Goal: Task Accomplishment & Management: Use online tool/utility

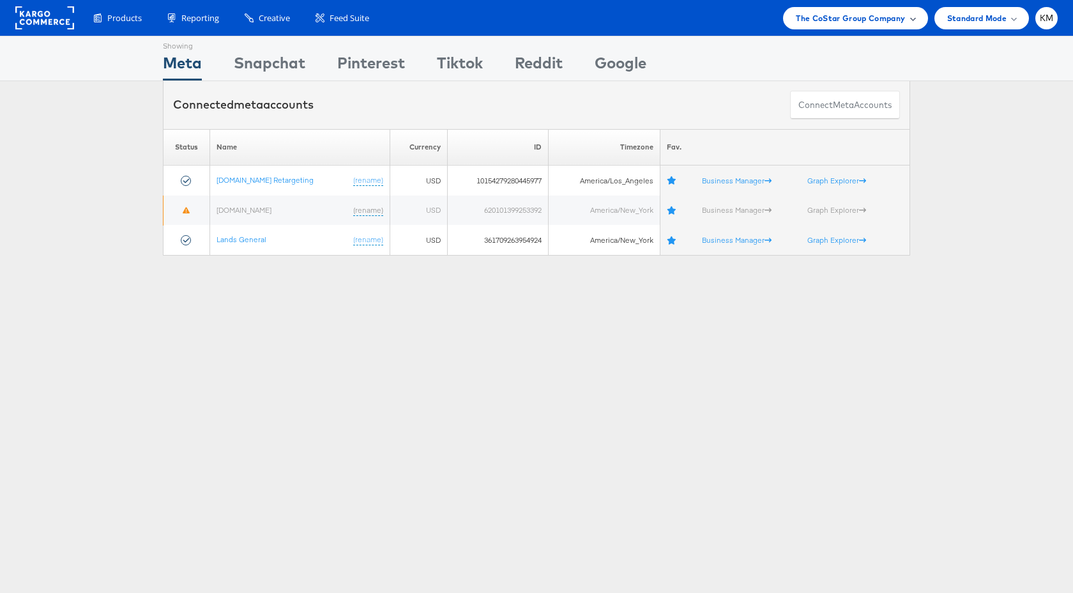
click at [840, 14] on span "The CoStar Group Company" at bounding box center [850, 17] width 109 height 13
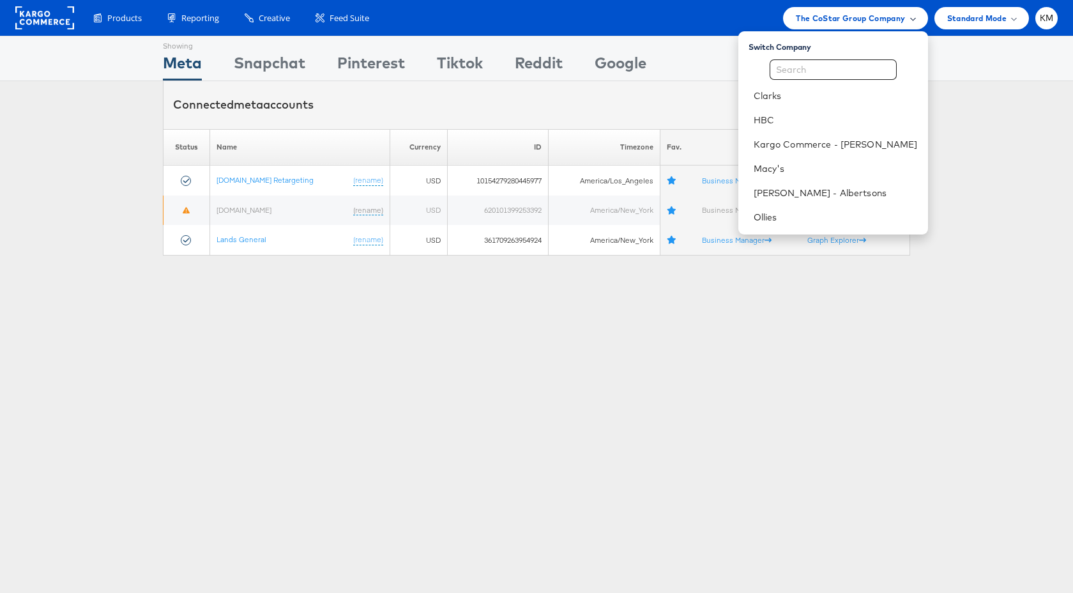
click at [840, 14] on span "The CoStar Group Company" at bounding box center [850, 17] width 109 height 13
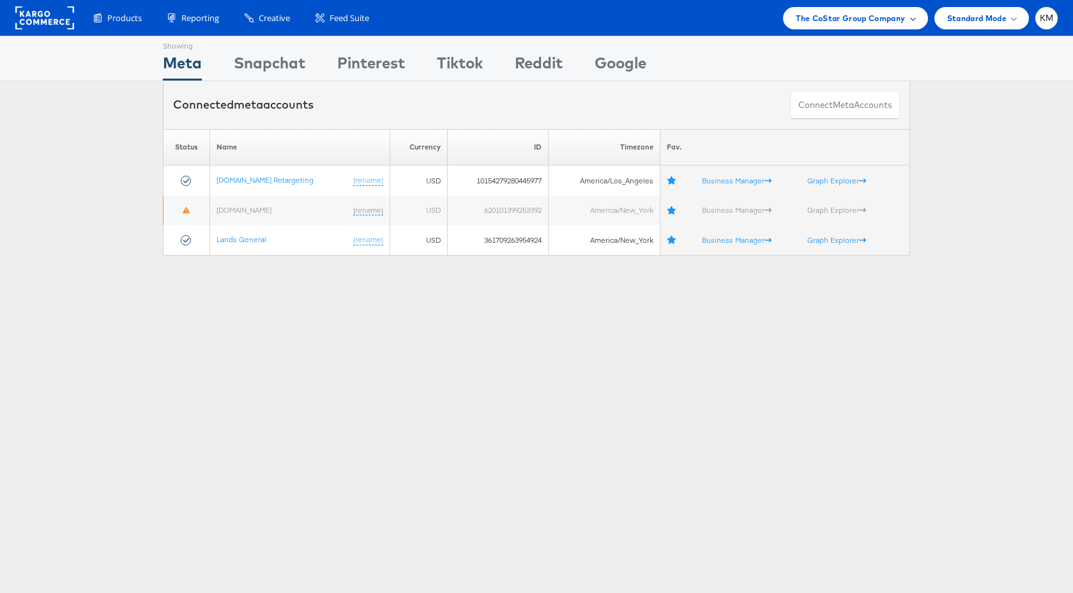
click at [820, 20] on span "The CoStar Group Company" at bounding box center [850, 17] width 109 height 13
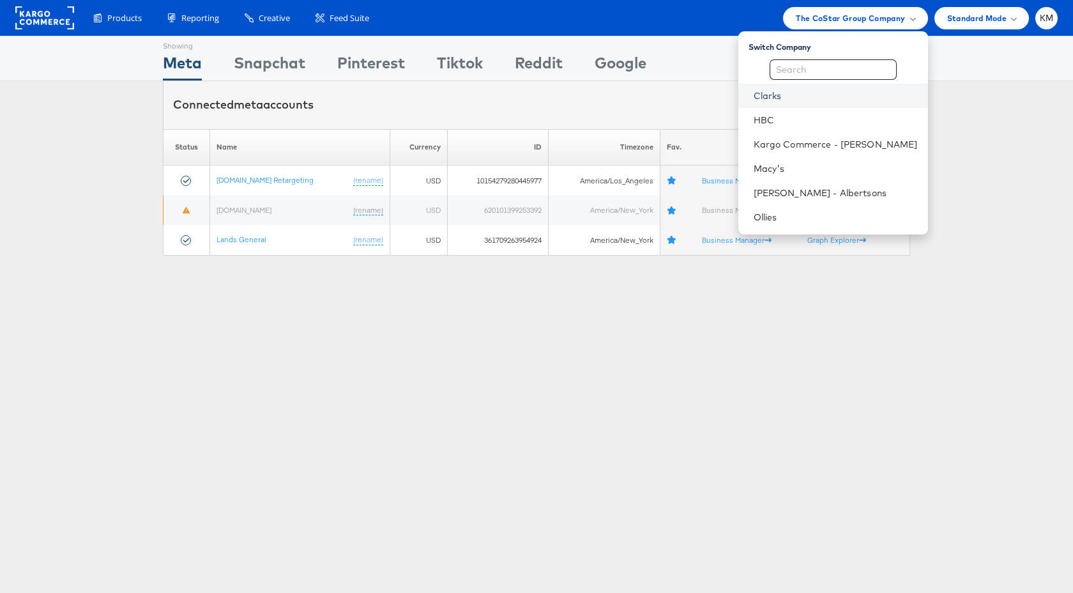
click at [798, 98] on link "Clarks" at bounding box center [836, 95] width 164 height 13
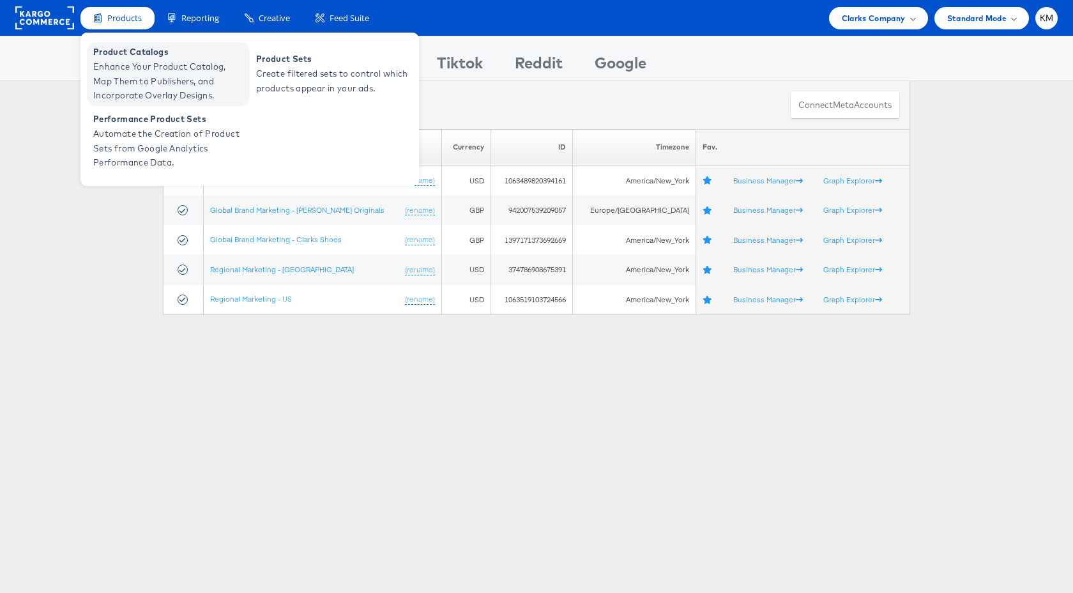
click at [142, 70] on span "Enhance Your Product Catalog, Map Them to Publishers, and Incorporate Overlay D…" at bounding box center [169, 80] width 153 height 43
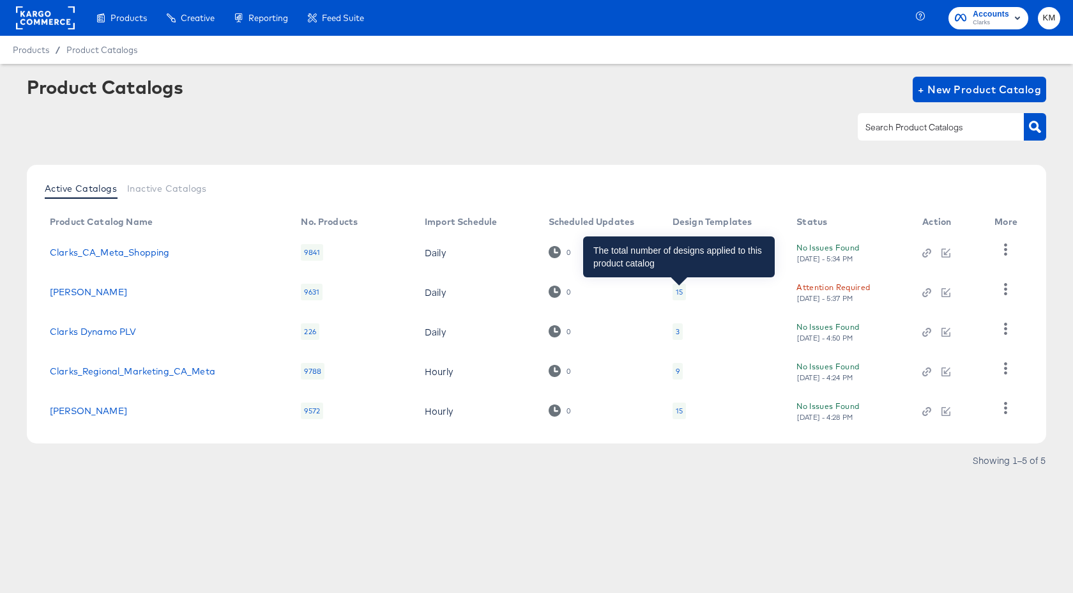
click at [679, 292] on div "15" at bounding box center [679, 292] width 7 height 10
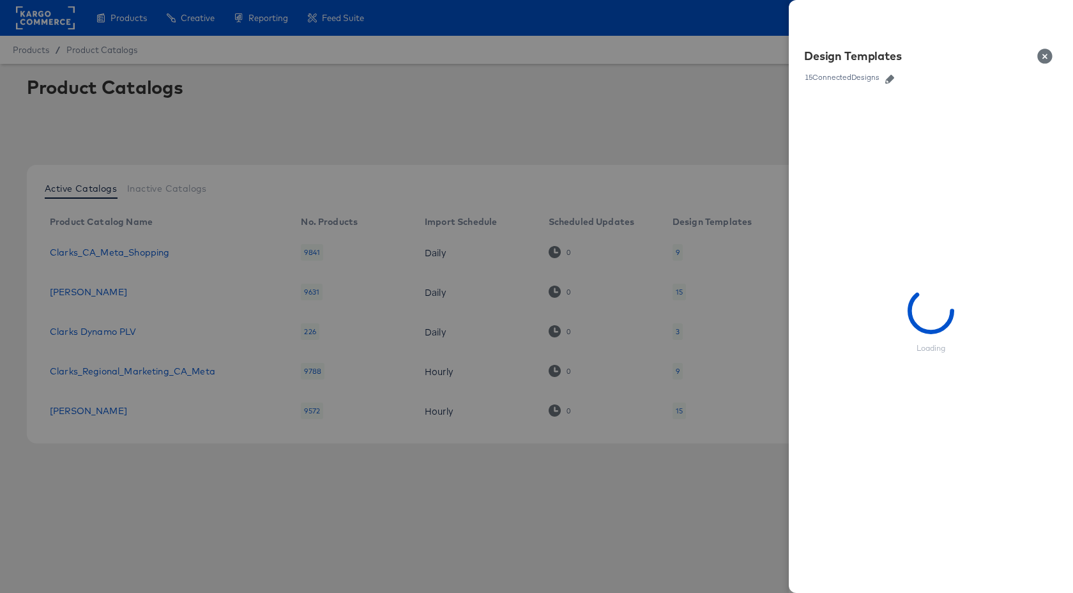
click at [892, 79] on icon "button" at bounding box center [889, 79] width 9 height 9
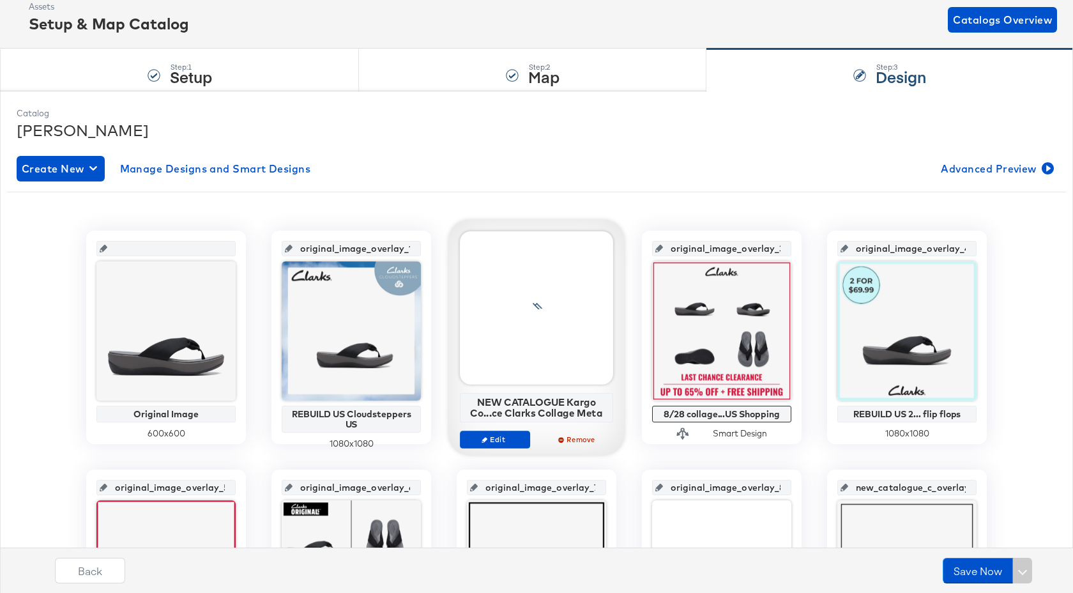
scroll to position [241, 0]
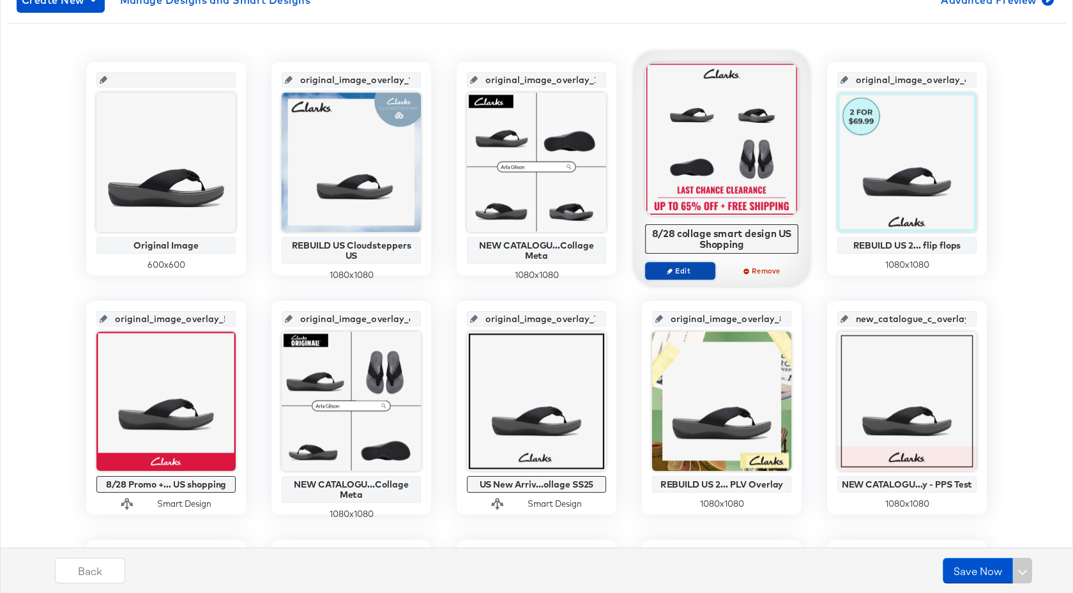
click at [694, 273] on span "Edit" at bounding box center [680, 271] width 59 height 10
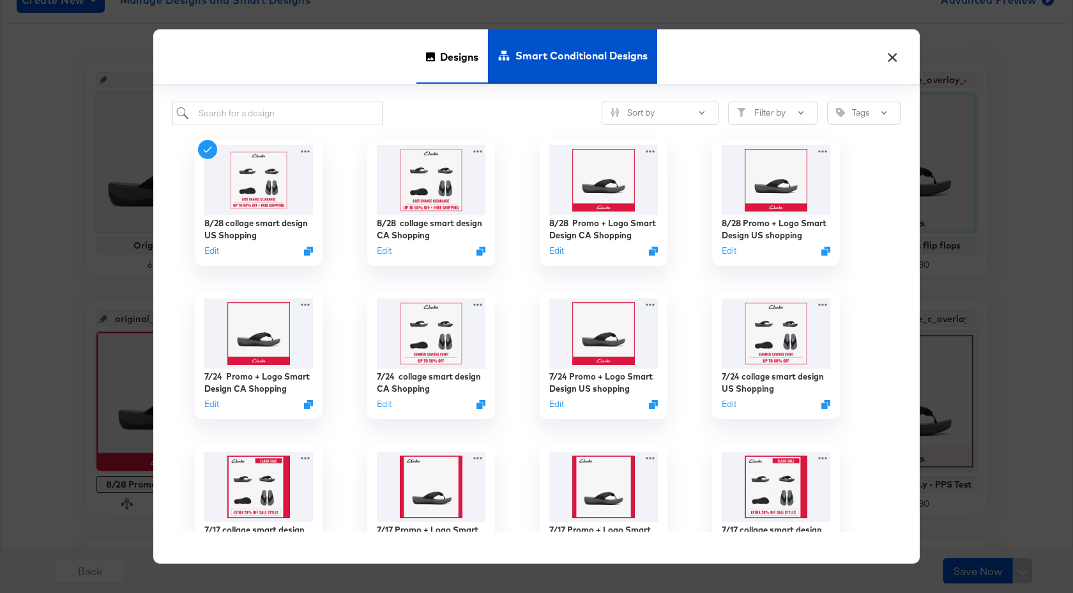
click at [466, 63] on span "Designs" at bounding box center [459, 57] width 38 height 56
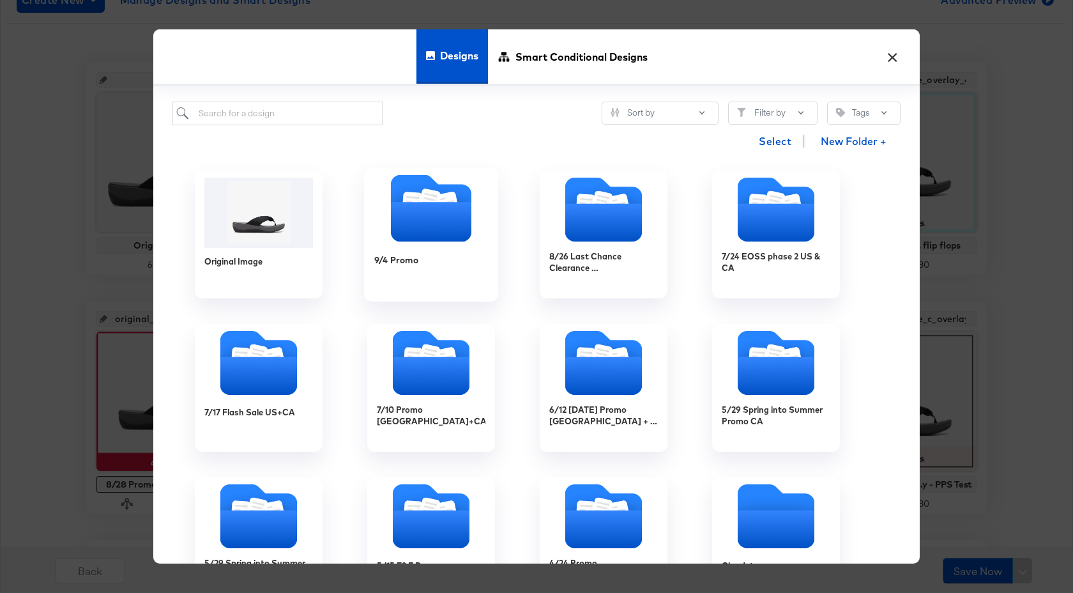
click at [453, 270] on div "9/4 Promo" at bounding box center [431, 269] width 114 height 49
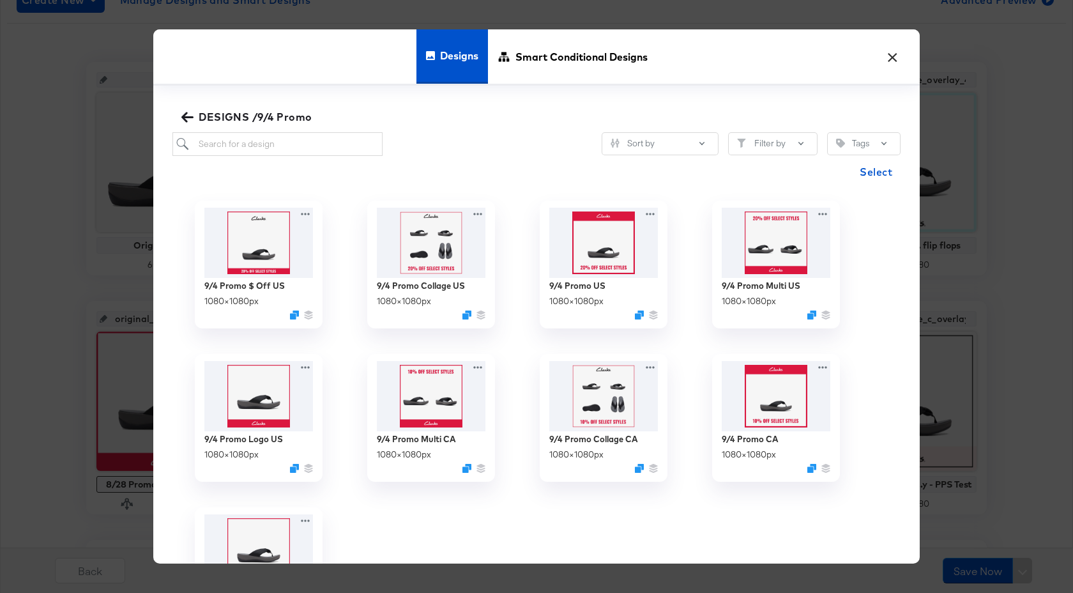
scroll to position [86, 0]
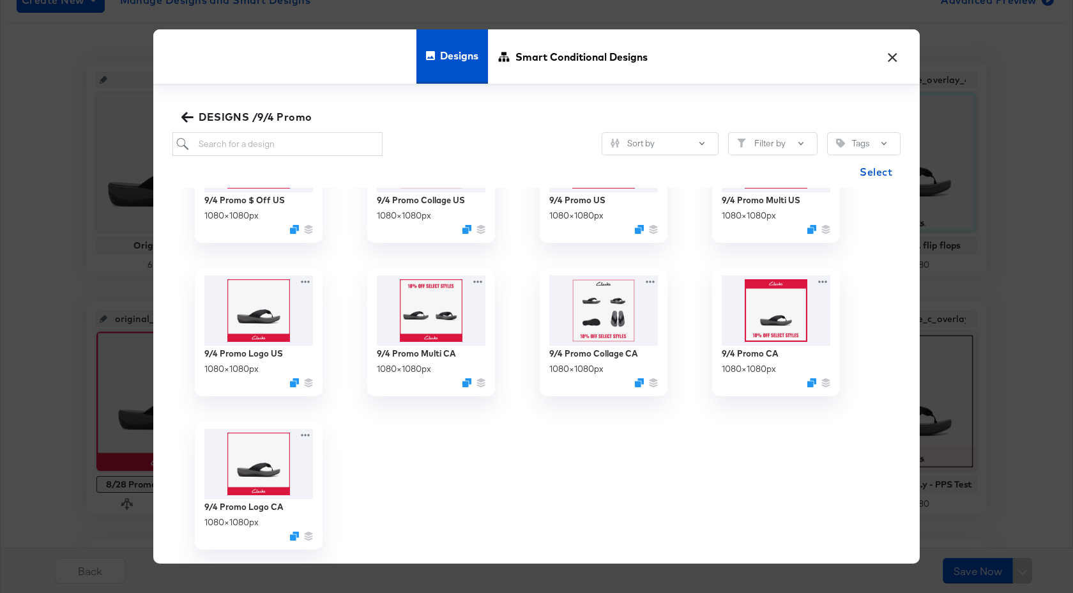
click at [893, 59] on button "×" at bounding box center [892, 53] width 23 height 23
